Goal: Check status: Check status

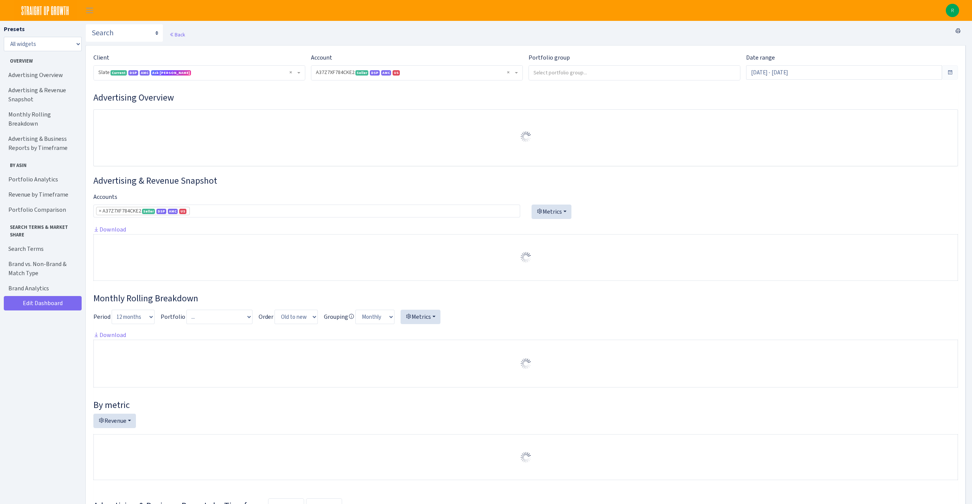
select select "2829161462337174"
click at [798, 77] on input "[DATE] - [DATE]" at bounding box center [844, 72] width 196 height 14
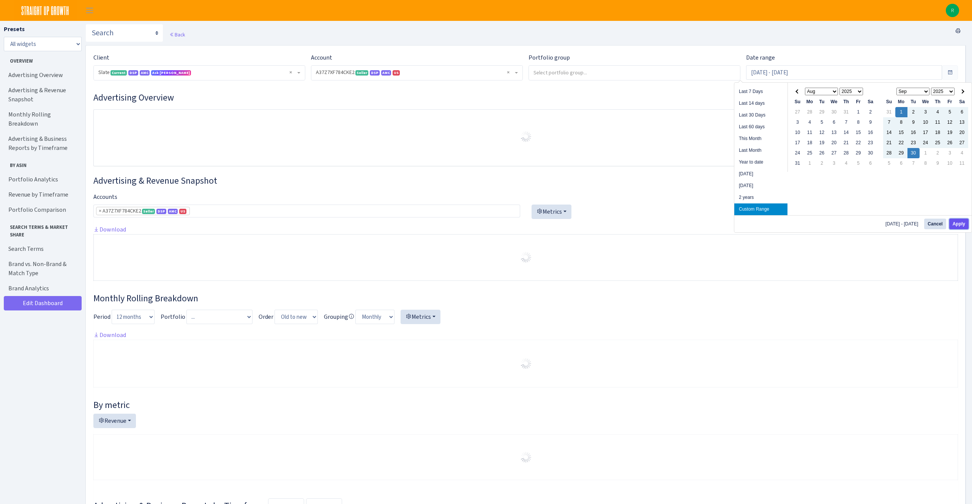
click at [958, 219] on button "Apply" at bounding box center [958, 224] width 19 height 11
type input "[DATE] - [DATE]"
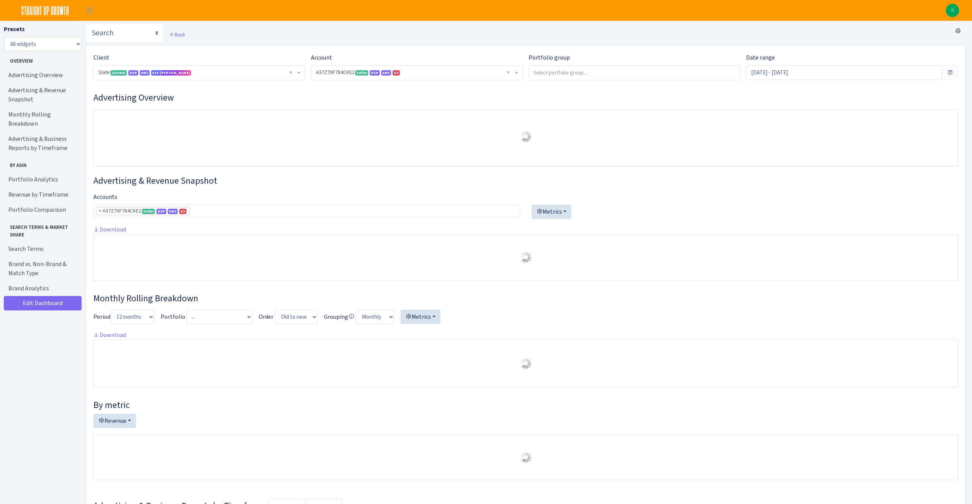
select select "2829161462337174"
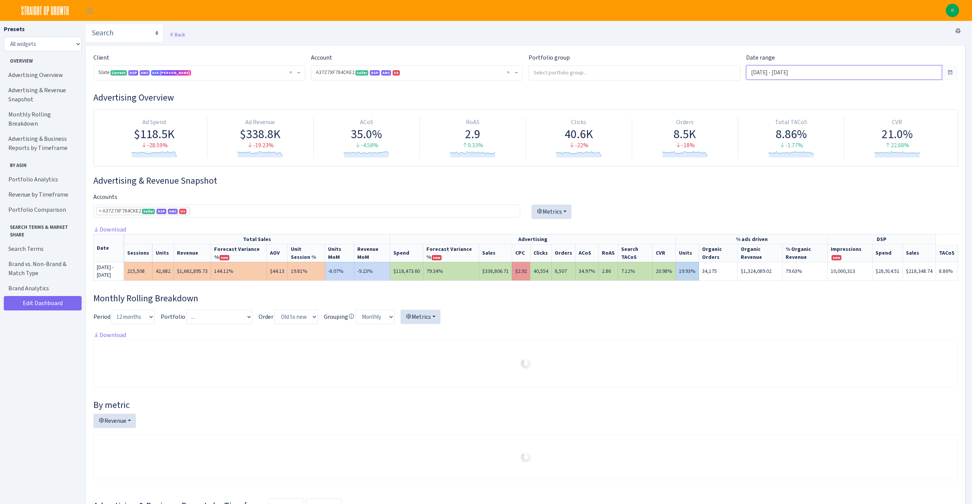
click at [853, 71] on input "[DATE] - [DATE]" at bounding box center [844, 72] width 196 height 14
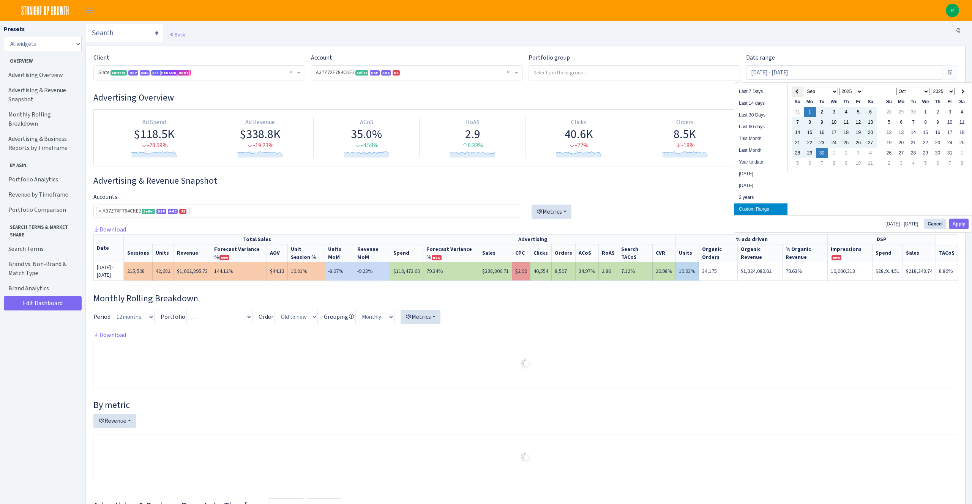
click at [792, 91] on th at bounding box center [797, 92] width 12 height 10
click at [959, 225] on button "Apply" at bounding box center [958, 224] width 19 height 11
type input "Aug 1, 2025 - Aug 31, 2025"
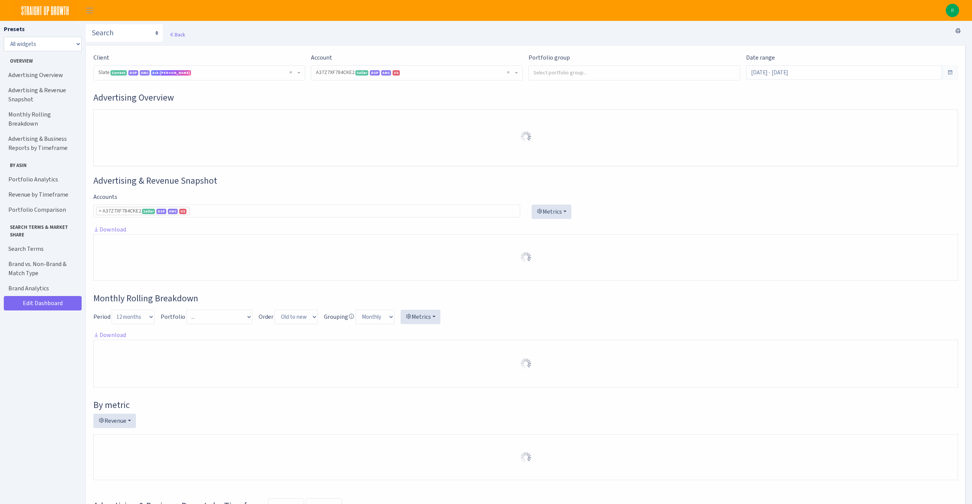
select select "2829161462337174"
click at [342, 94] on h3 "Advertising Overview" at bounding box center [525, 97] width 864 height 11
